Goal: Communication & Community: Participate in discussion

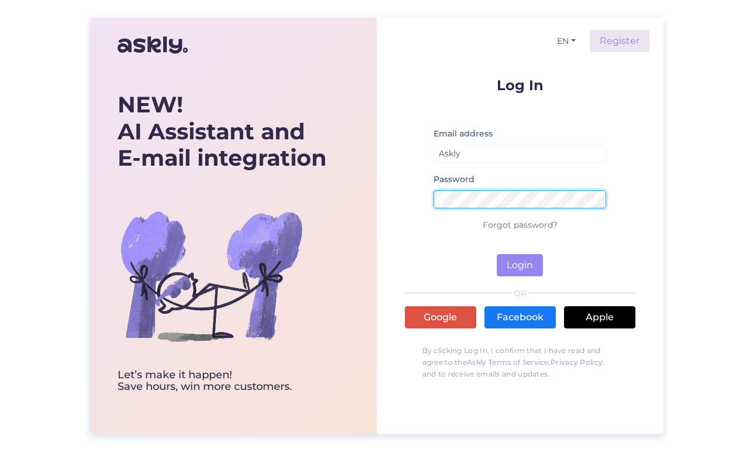
click at [520, 265] on button "Login" at bounding box center [520, 265] width 46 height 22
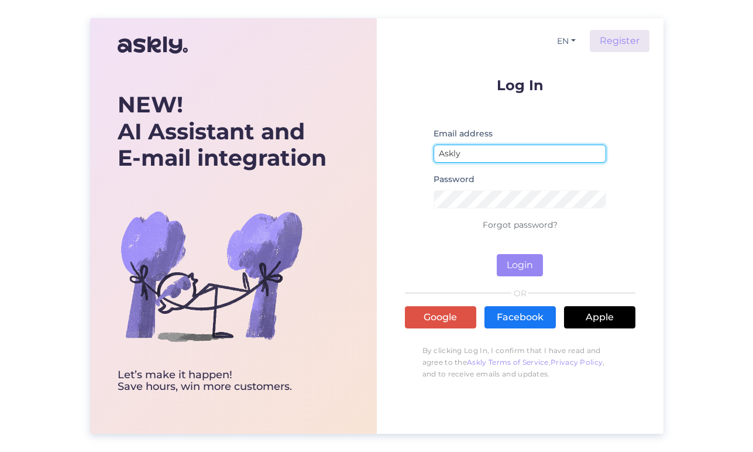
click at [466, 152] on input "Askly" at bounding box center [520, 154] width 173 height 18
type input "[EMAIL_ADDRESS][DOMAIN_NAME]"
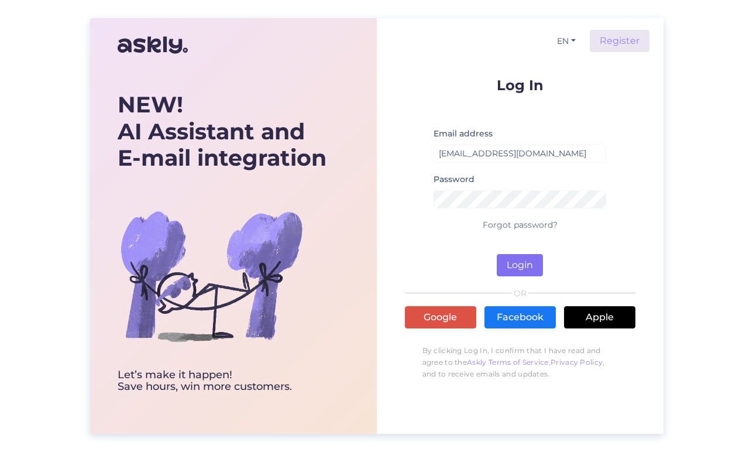
click at [518, 263] on button "Login" at bounding box center [520, 265] width 46 height 22
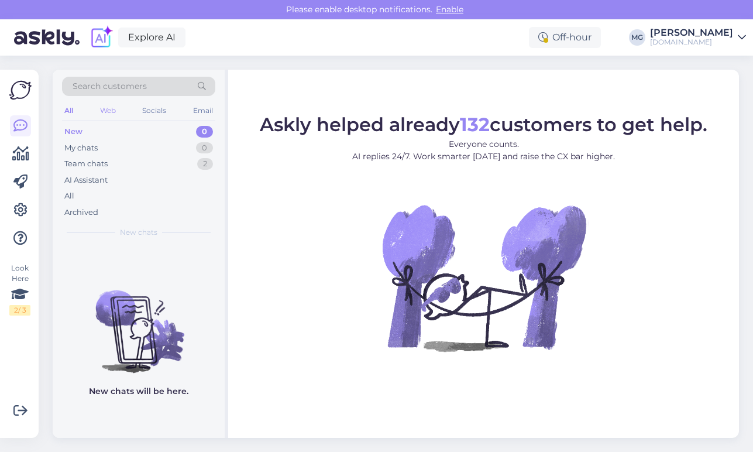
click at [111, 109] on div "Web" at bounding box center [108, 110] width 20 height 15
click at [76, 149] on div "My chats" at bounding box center [80, 148] width 33 height 12
click at [87, 164] on div "Team chats" at bounding box center [85, 164] width 43 height 12
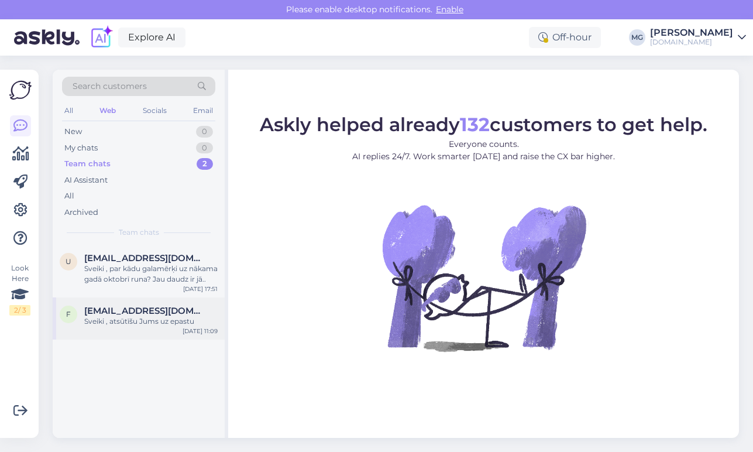
click at [146, 313] on span "[EMAIL_ADDRESS][DOMAIN_NAME]" at bounding box center [145, 311] width 122 height 11
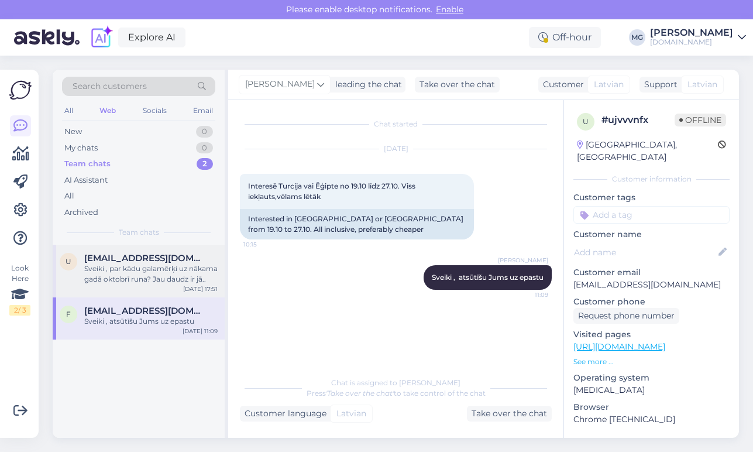
click at [109, 273] on div "Sveiki , par kādu galamērķi uz nākama gadā oktobrī runa? Jau daudz ir jā.." at bounding box center [150, 273] width 133 height 21
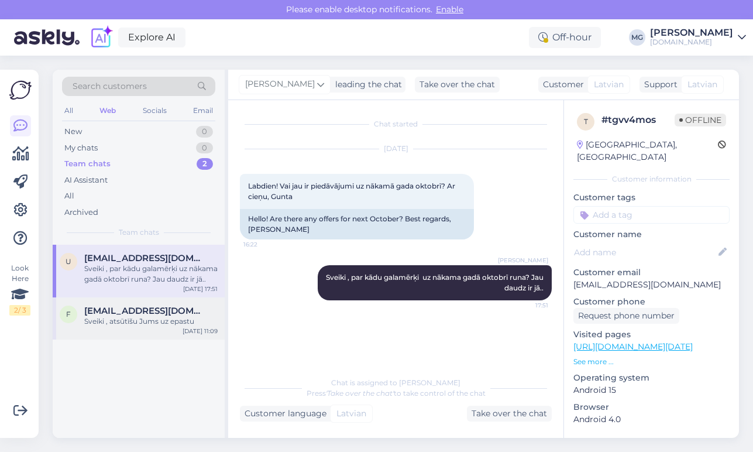
click at [120, 307] on span "[EMAIL_ADDRESS][DOMAIN_NAME]" at bounding box center [145, 311] width 122 height 11
